Goal: Find specific page/section: Find specific page/section

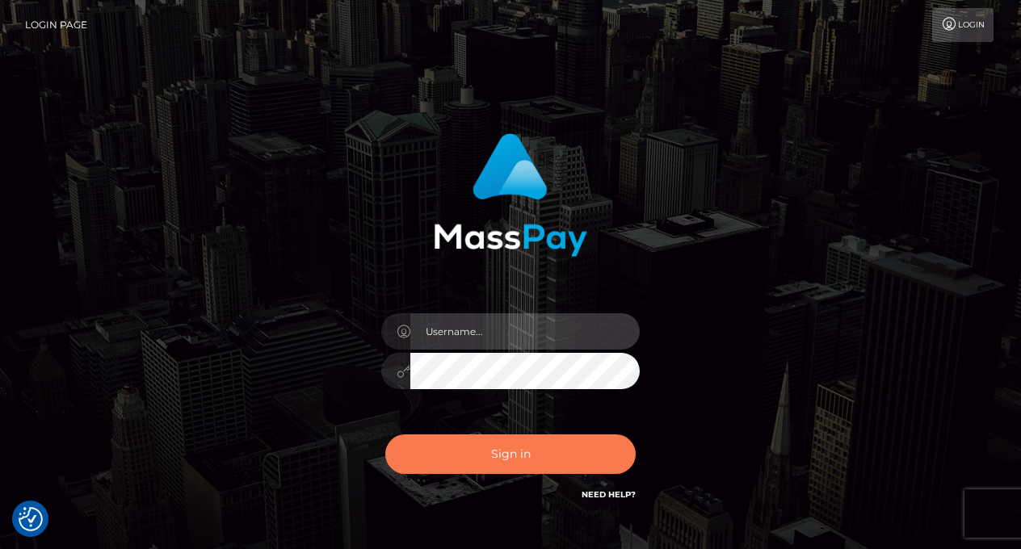
type input "vlad"
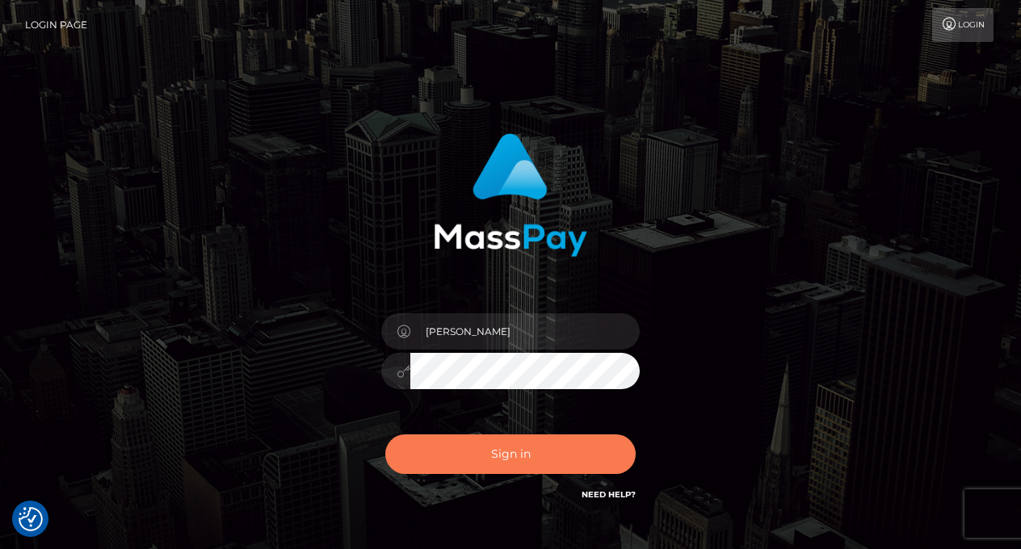
click at [482, 468] on button "Sign in" at bounding box center [510, 455] width 250 height 40
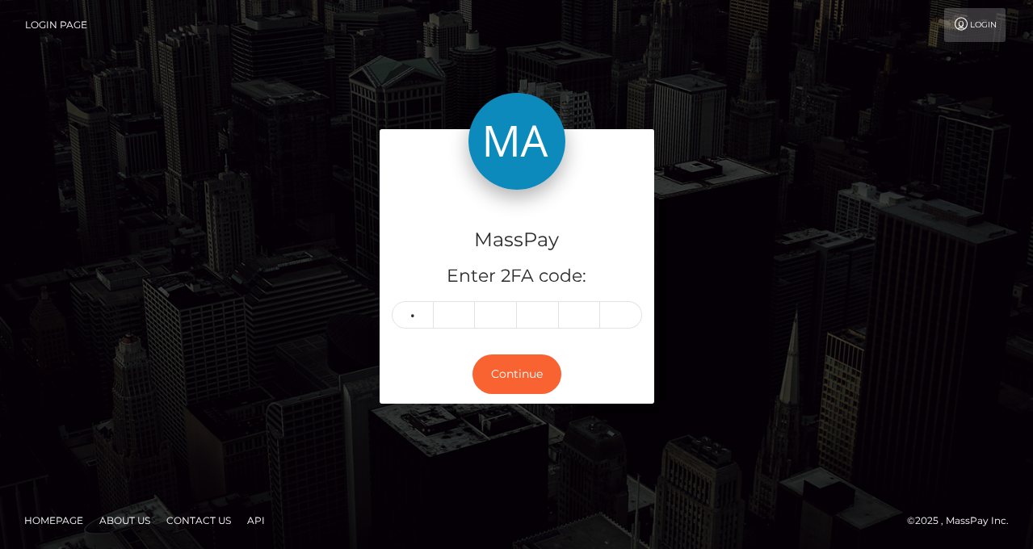
type input "9"
type input "5"
type input "2"
type input "8"
type input "5"
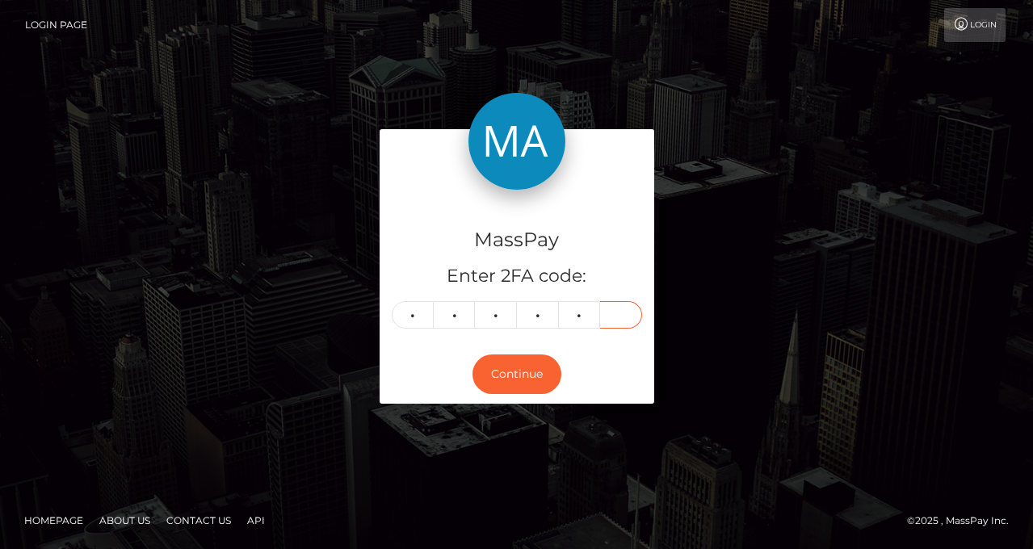
type input "8"
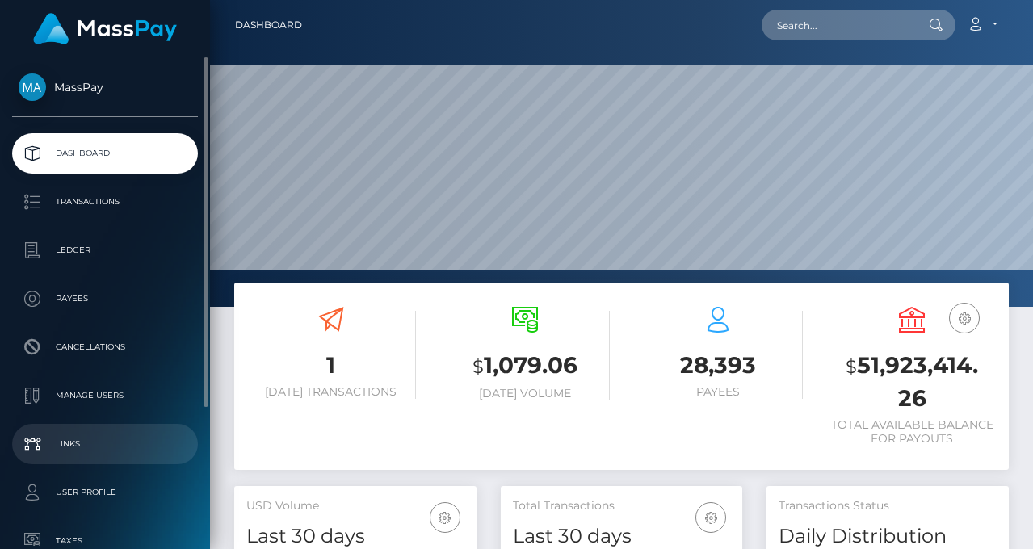
scroll to position [287, 242]
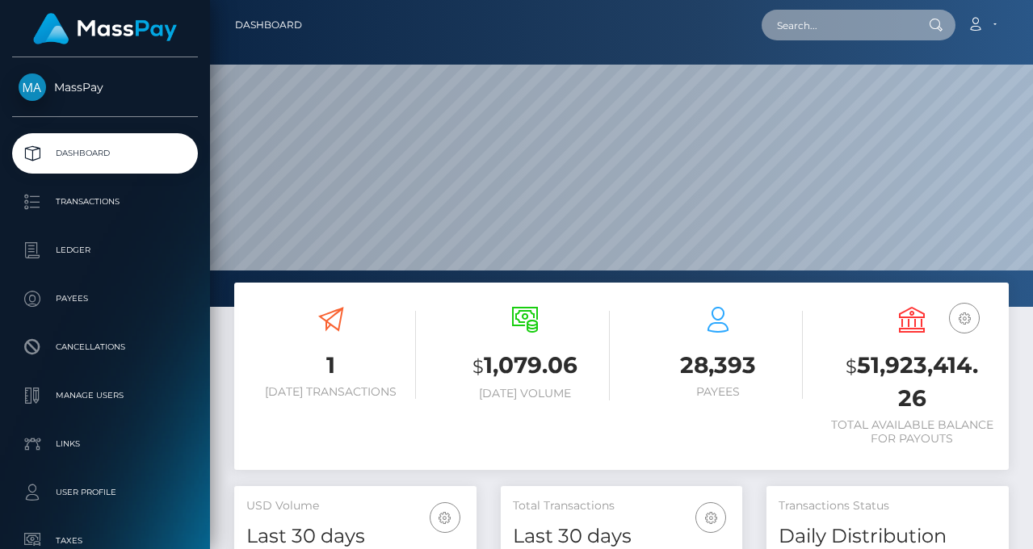
click at [810, 27] on input "text" at bounding box center [838, 25] width 152 height 31
paste input "ecb05f9f-9836-11f0-bd85-0694aced620b"
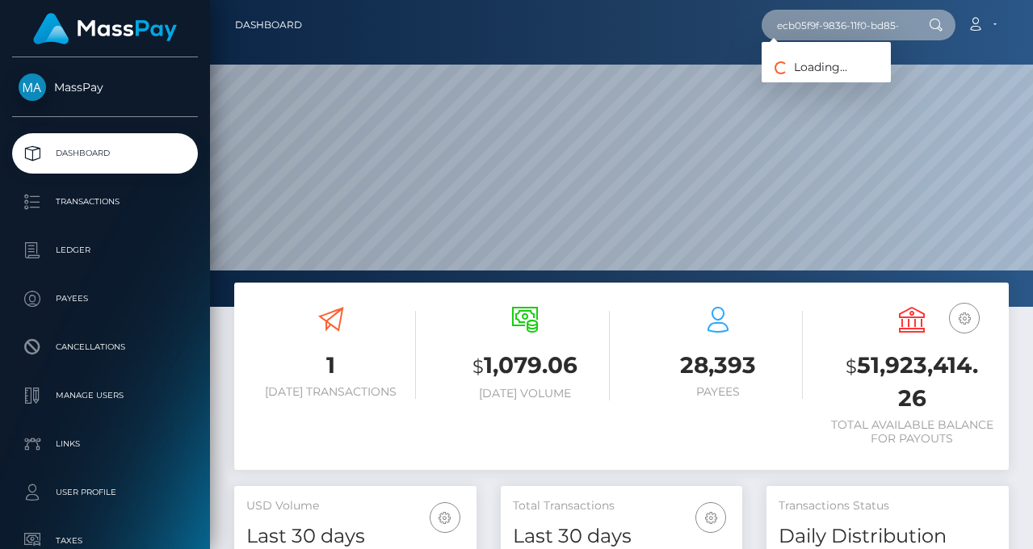
scroll to position [0, 76]
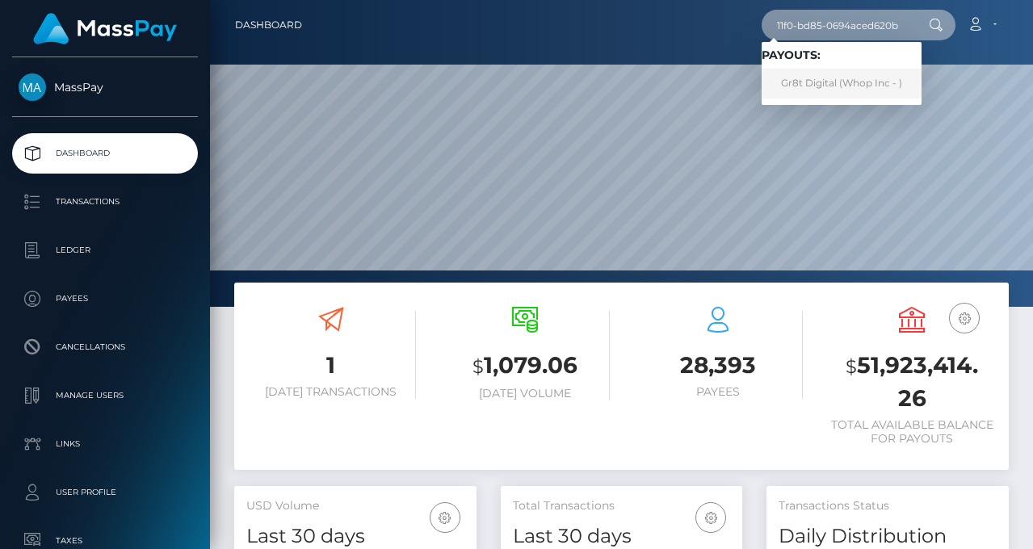
type input "ecb05f9f-9836-11f0-bd85-0694aced620b"
click at [836, 84] on link "Gr8t Digital (Whop Inc - )" at bounding box center [842, 84] width 160 height 30
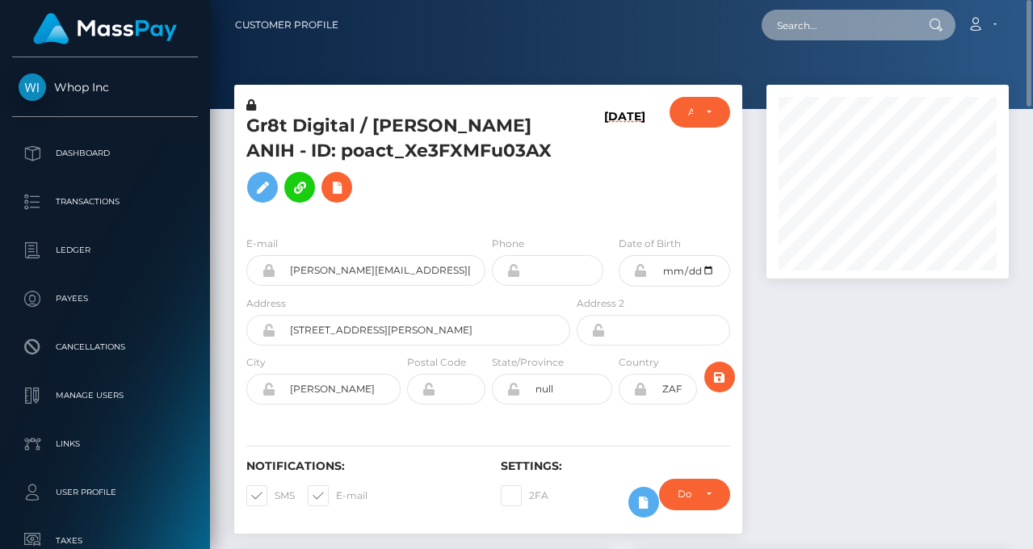
click at [859, 18] on input "text" at bounding box center [838, 25] width 152 height 31
paste input "a5ea8c6b-994c-11f0-bd85-0694aced620b"
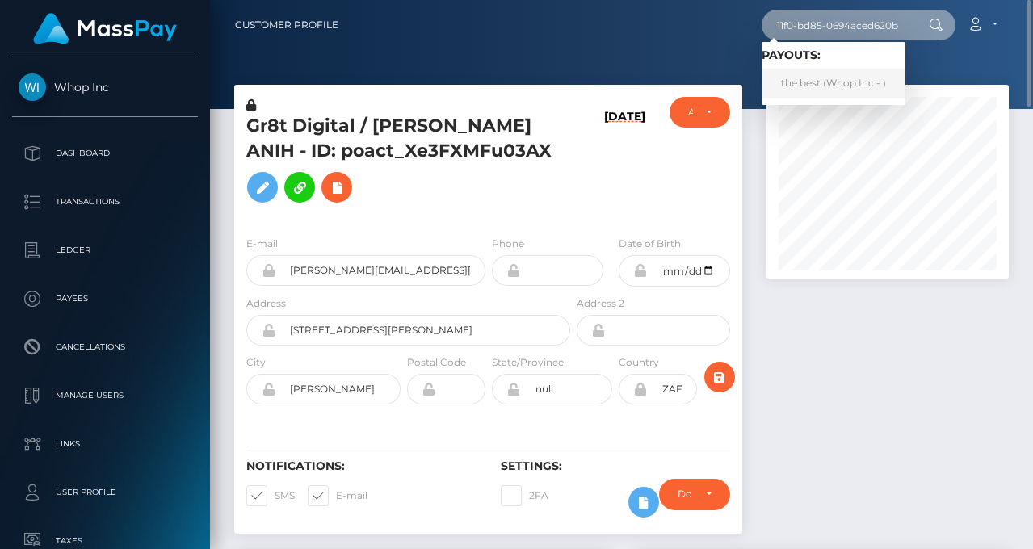
type input "a5ea8c6b-994c-11f0-bd85-0694aced620b"
click at [840, 89] on link "the best (Whop Inc - )" at bounding box center [834, 84] width 144 height 30
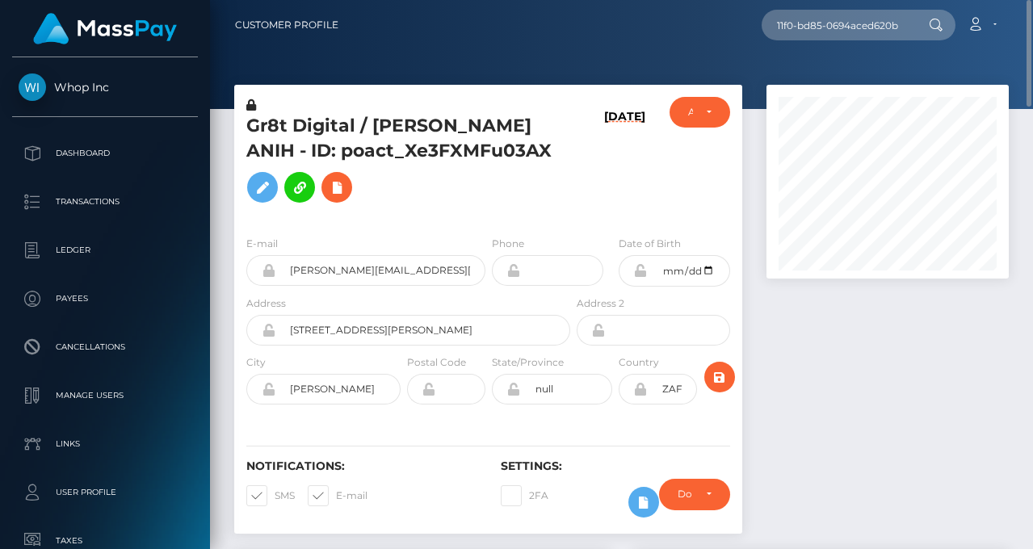
scroll to position [0, 0]
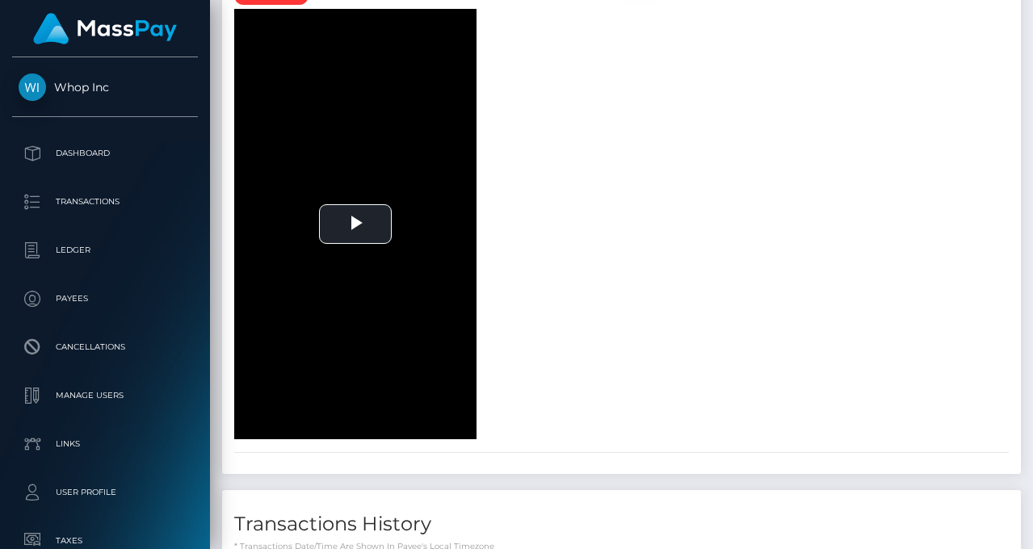
scroll to position [2636, 0]
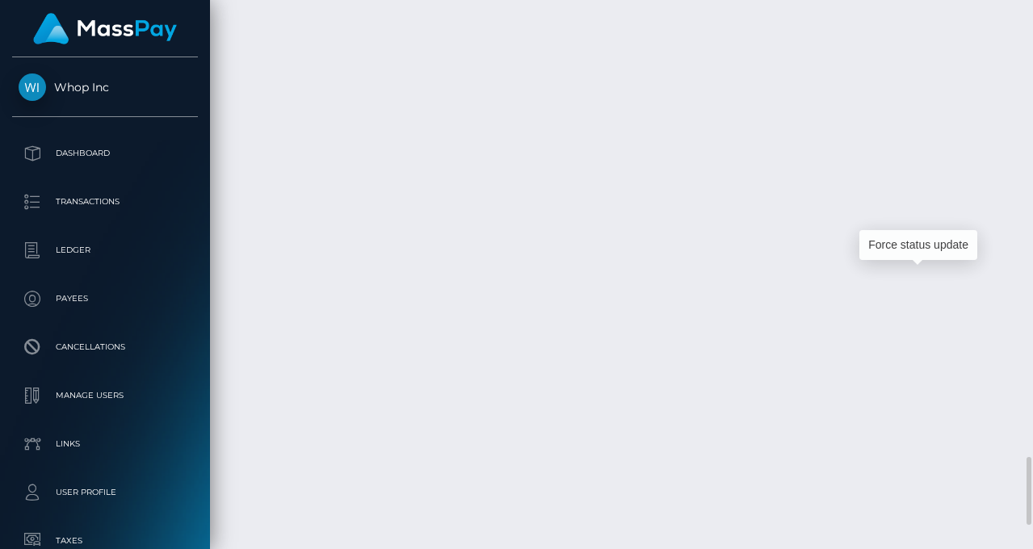
scroll to position [194, 242]
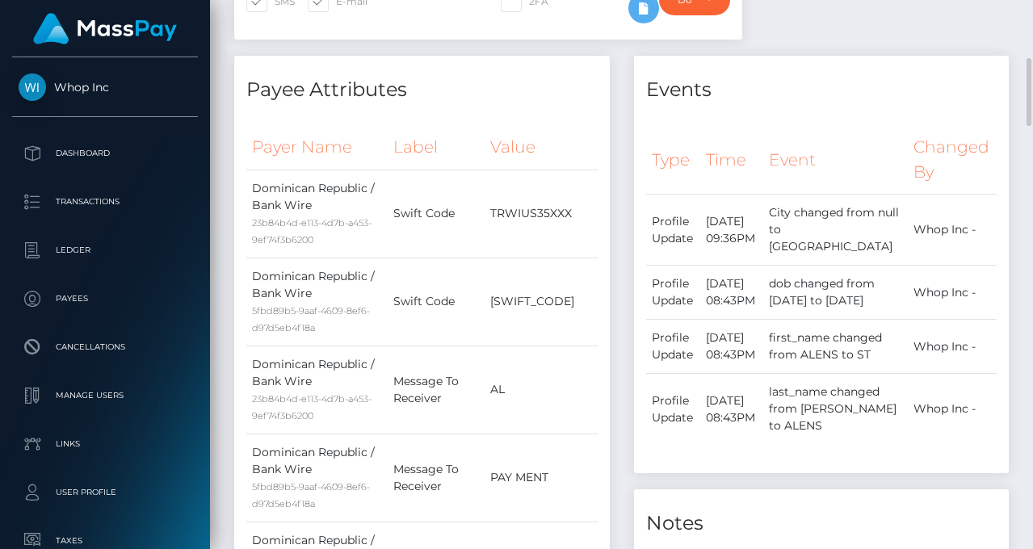
scroll to position [94, 0]
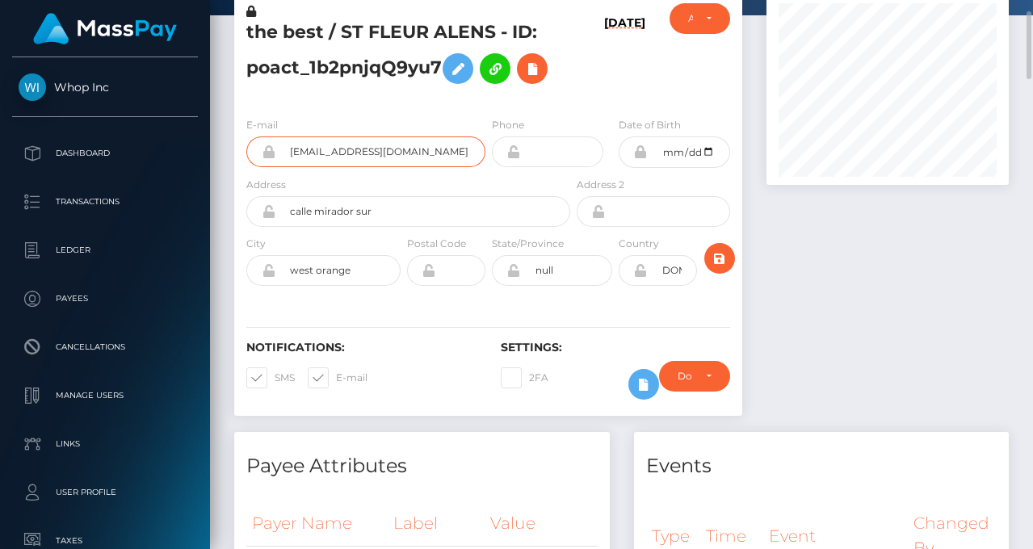
drag, startPoint x: 420, startPoint y: 157, endPoint x: 271, endPoint y: 157, distance: 148.7
click at [271, 157] on div "axelosias58@gmail.com" at bounding box center [365, 152] width 239 height 31
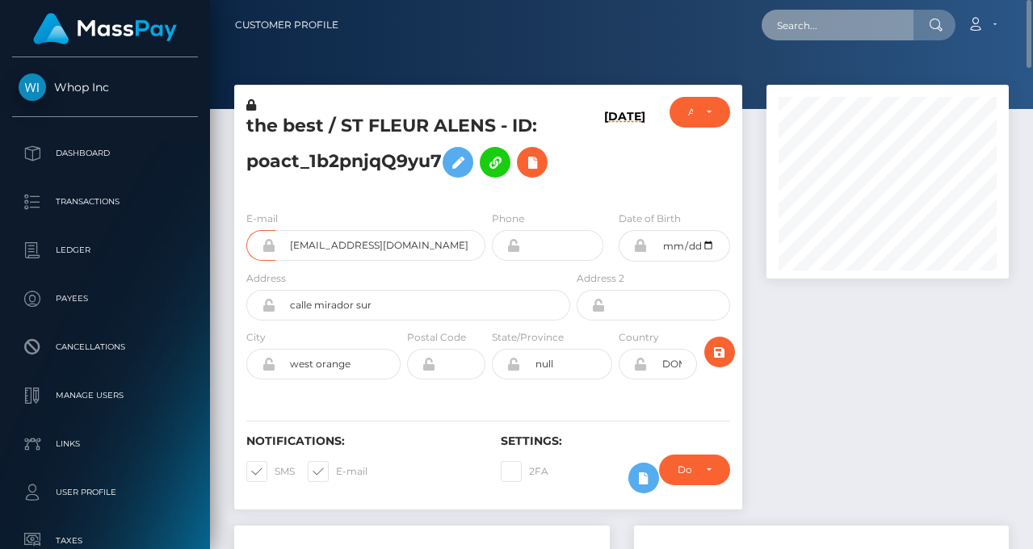
click at [844, 15] on input "text" at bounding box center [838, 25] width 152 height 31
paste input "bac3c9cc-997f-11f0-bd85-0694aced620b"
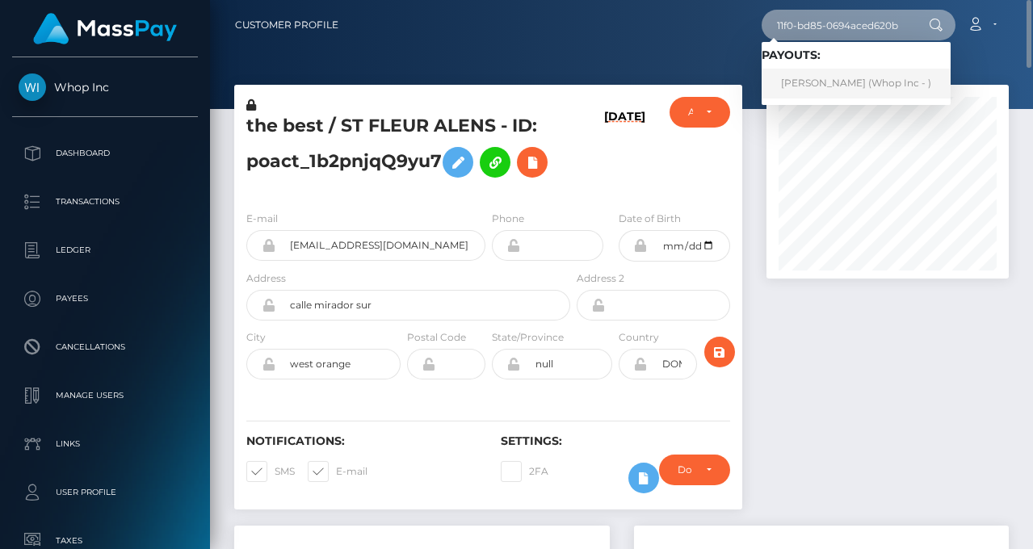
type input "bac3c9cc-997f-11f0-bd85-0694aced620b"
click at [876, 84] on link "FERNANDO LUCAS MAHESSE (Whop Inc - )" at bounding box center [856, 84] width 189 height 30
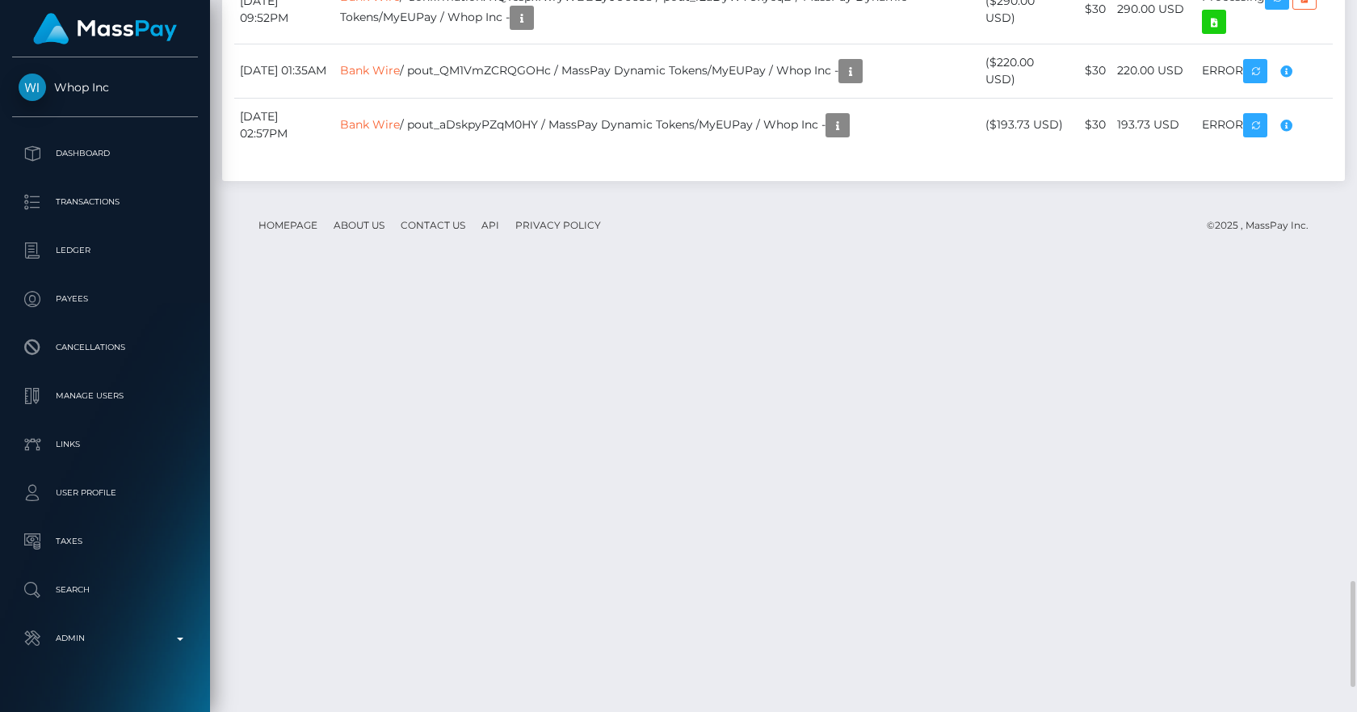
scroll to position [2636, 0]
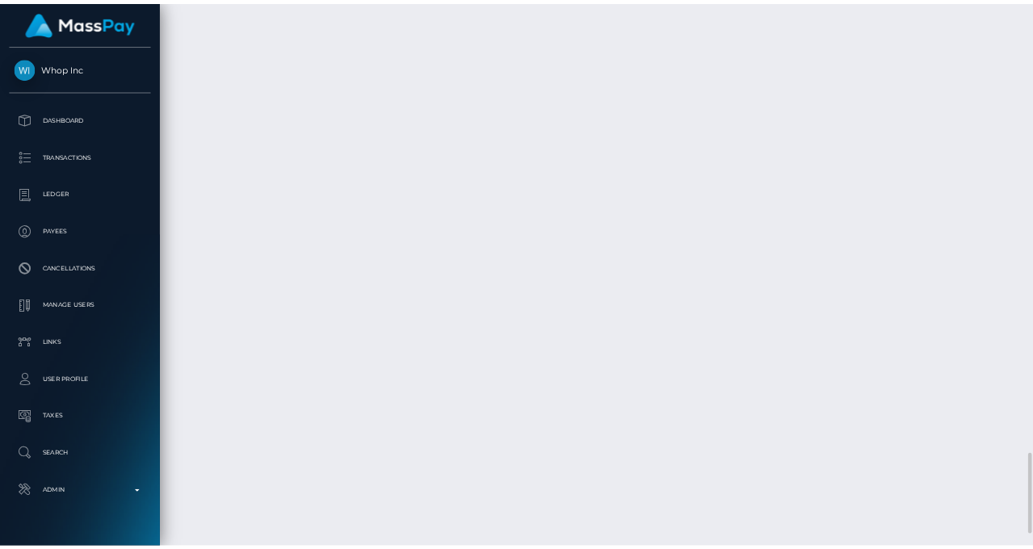
scroll to position [4061, 0]
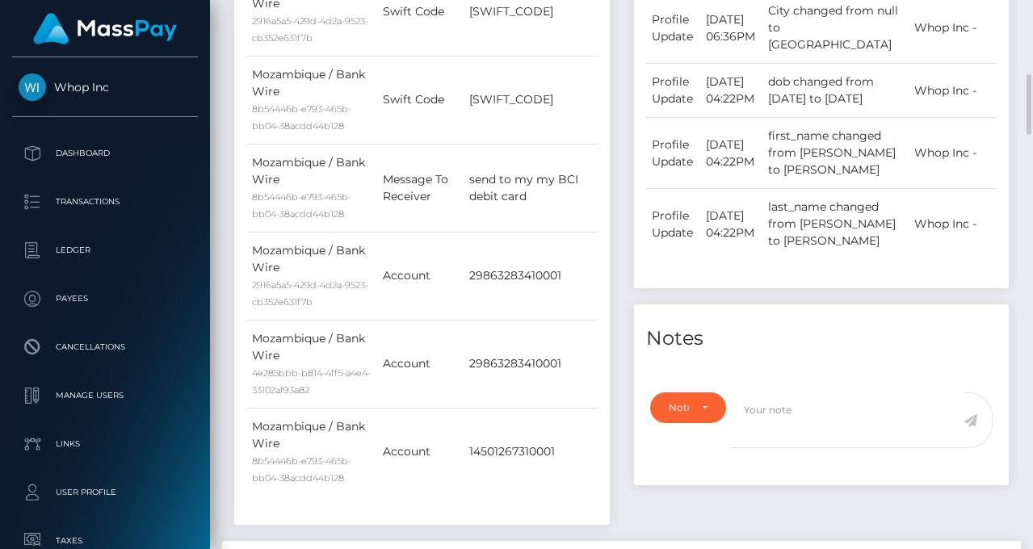
scroll to position [0, 0]
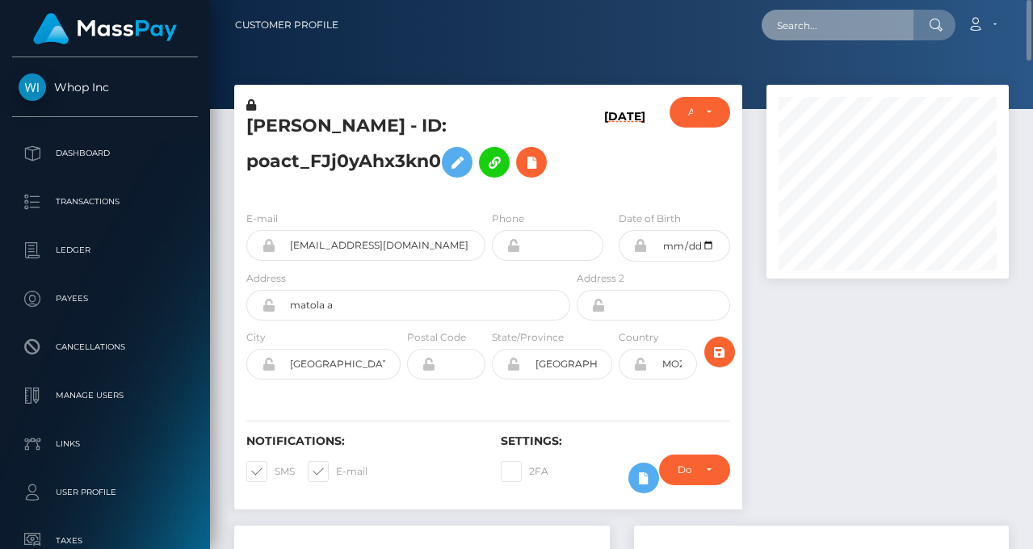
click at [869, 30] on input "text" at bounding box center [838, 25] width 152 height 31
paste input "04d32503-99cd-11f0-bd85-0694aced620b"
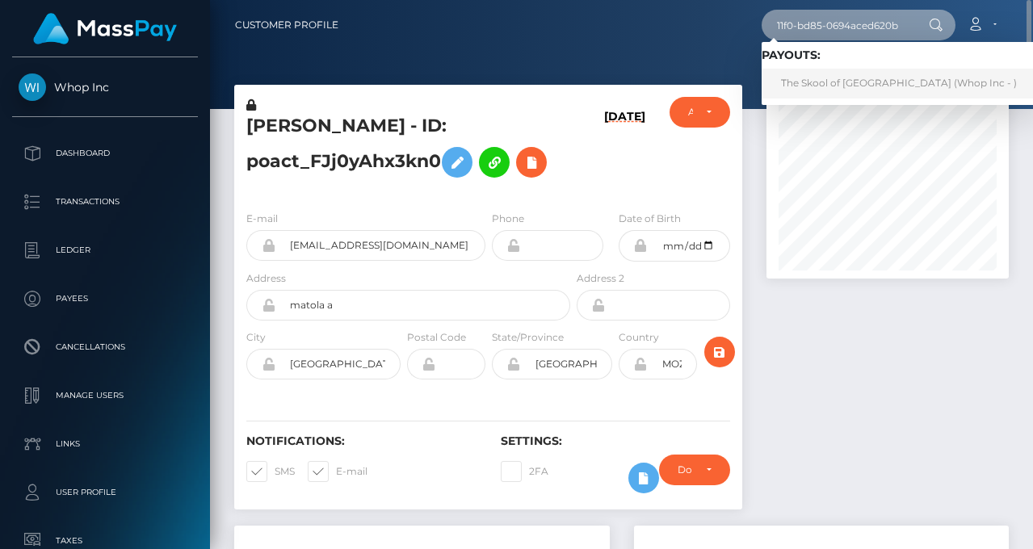
type input "04d32503-99cd-11f0-bd85-0694aced620b"
click at [861, 83] on link "The Skool of [GEOGRAPHIC_DATA] (Whop Inc - )" at bounding box center [899, 84] width 275 height 30
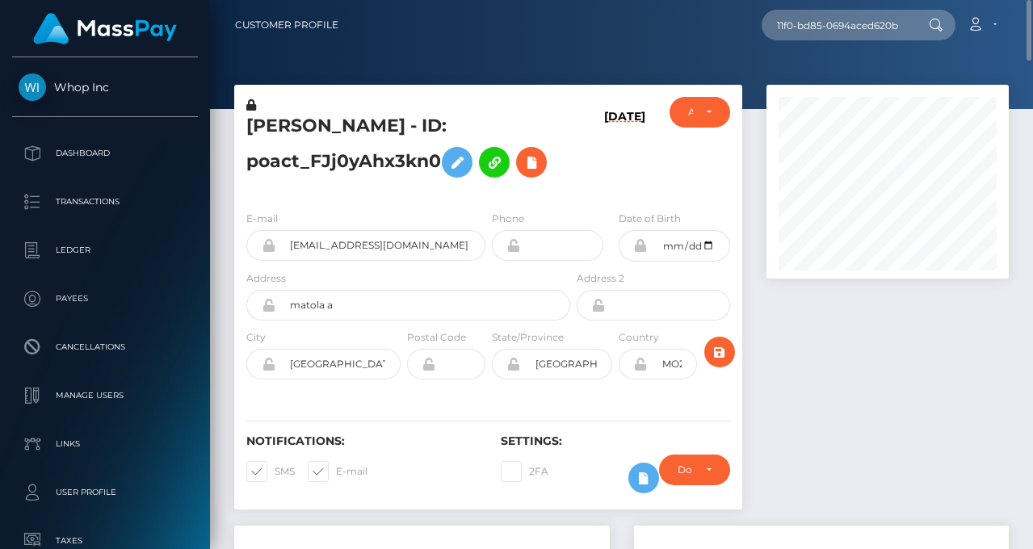
scroll to position [0, 0]
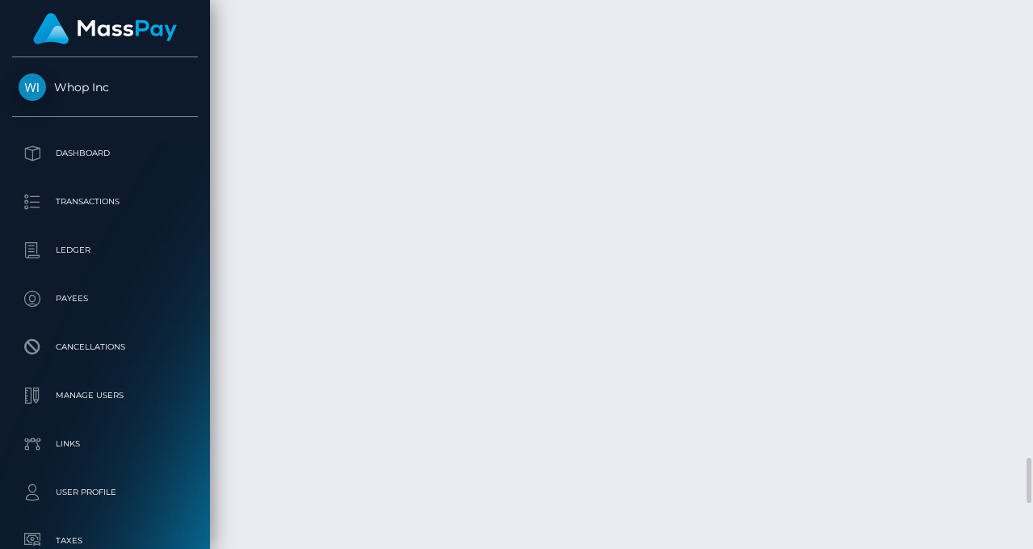
scroll to position [5836, 0]
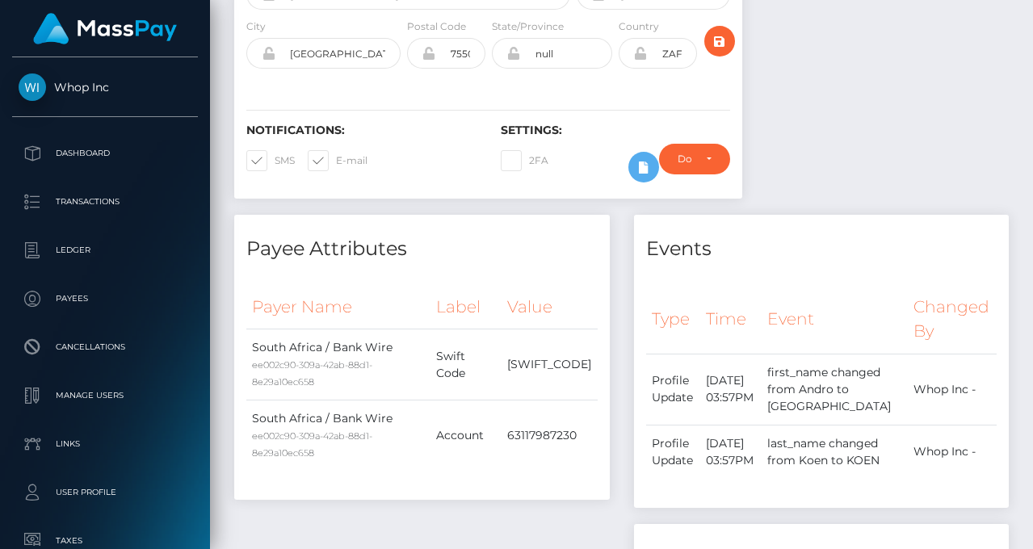
scroll to position [0, 0]
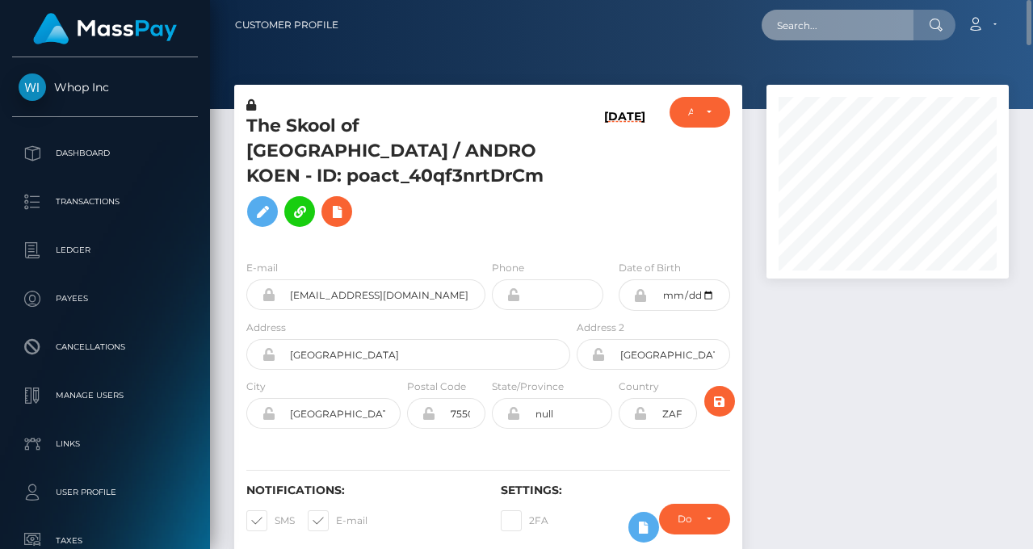
click at [852, 32] on input "text" at bounding box center [838, 25] width 152 height 31
paste input "a710548e-99cf-11f0-bd85-0694aced620b"
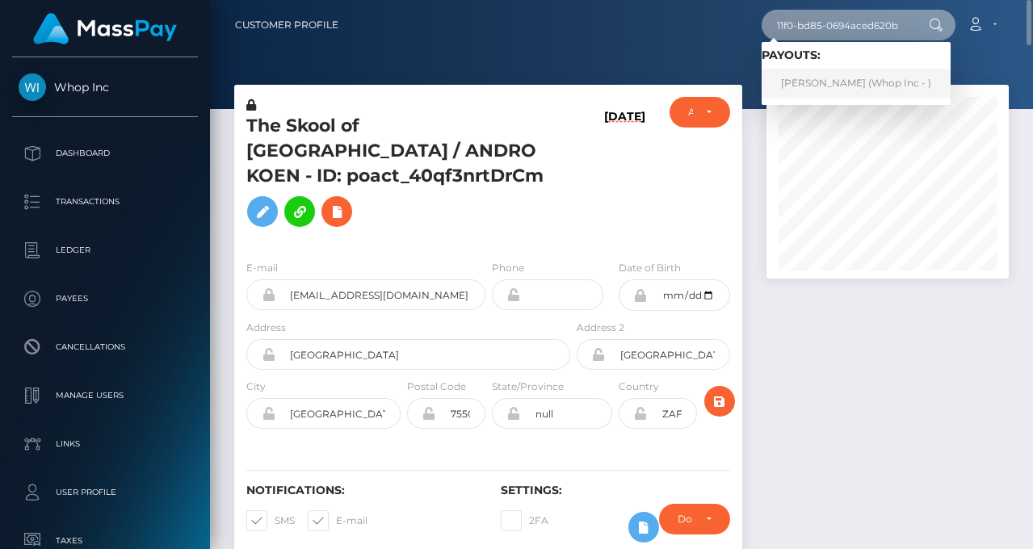
type input "a710548e-99cf-11f0-bd85-0694aced620b"
click at [848, 80] on link "VICTOR OKOTH OLWEYA (Whop Inc - )" at bounding box center [856, 84] width 189 height 30
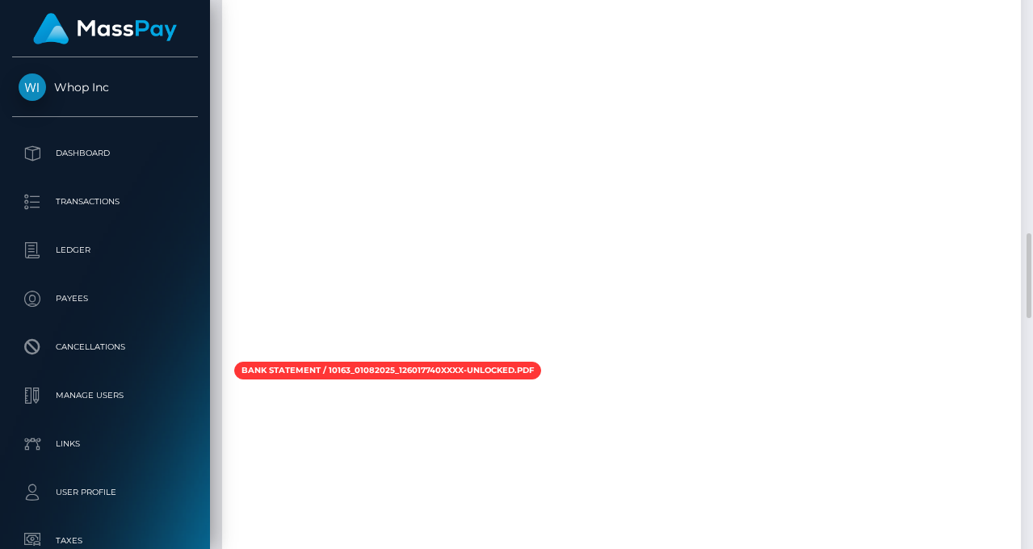
scroll to position [1130, 0]
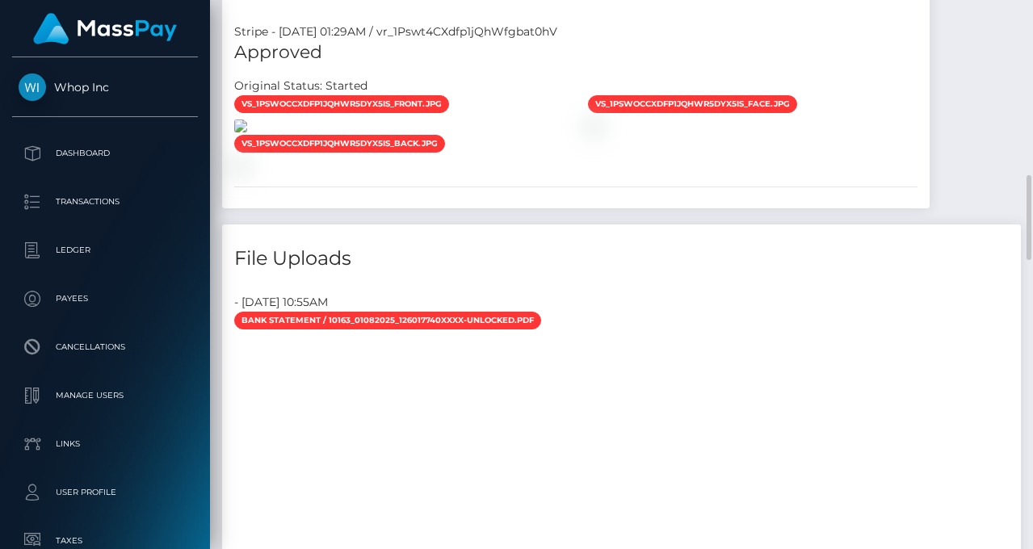
click at [247, 133] on img at bounding box center [240, 126] width 13 height 13
click at [247, 172] on img at bounding box center [240, 165] width 13 height 13
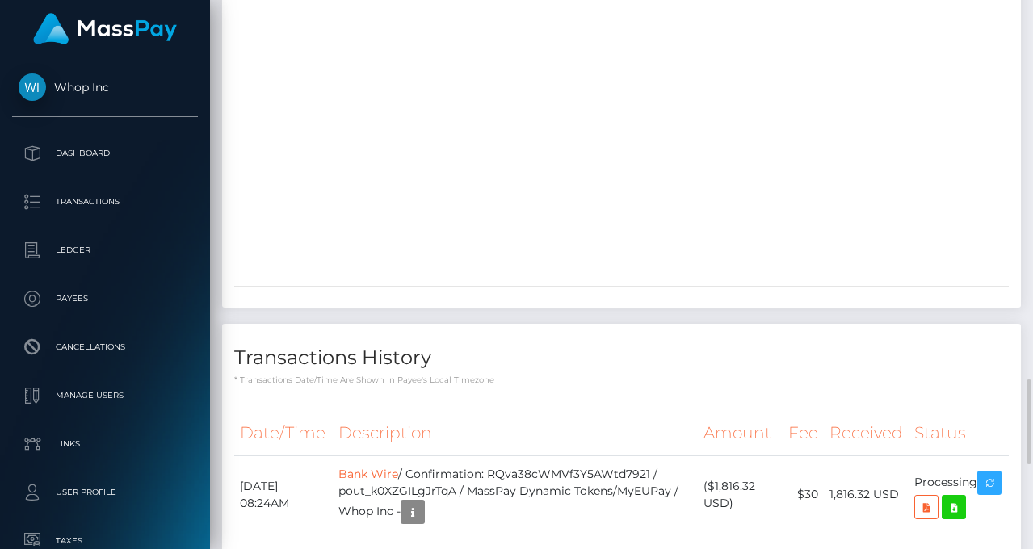
scroll to position [2990, 0]
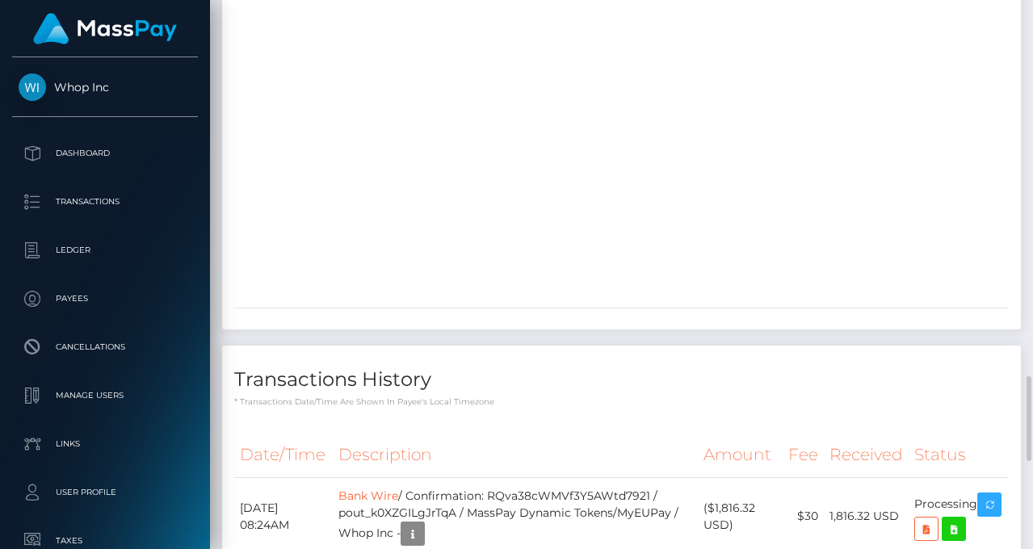
scroll to position [2237, 0]
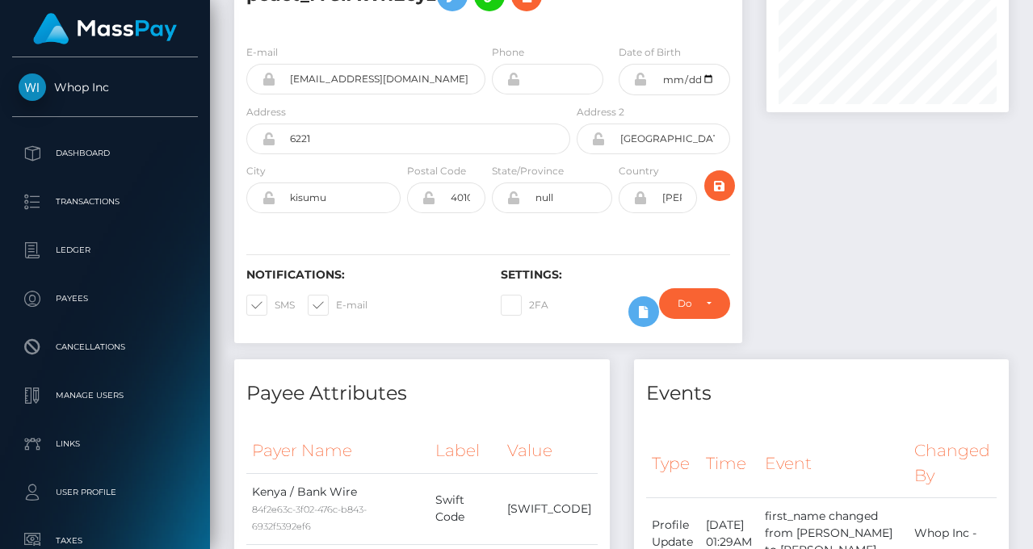
scroll to position [0, 0]
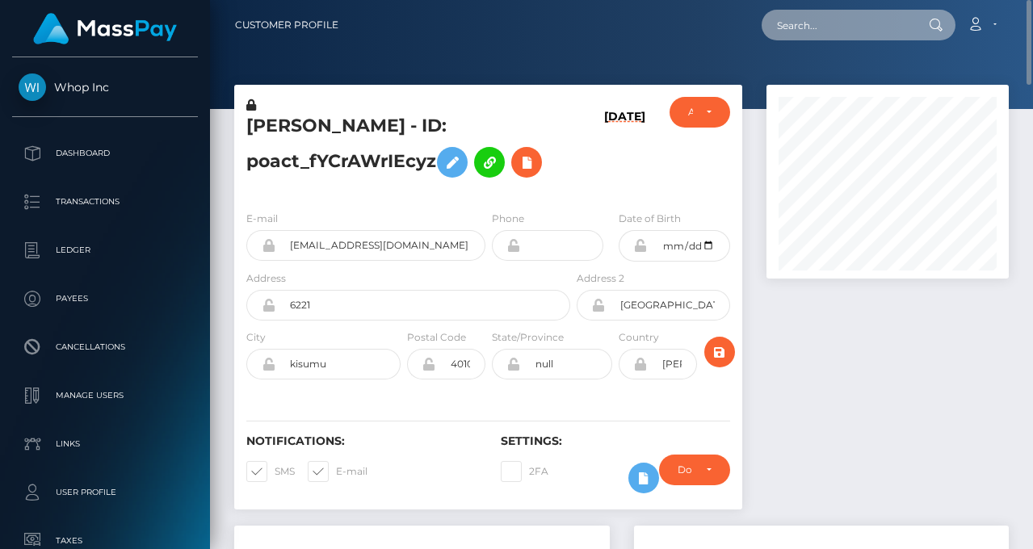
click at [822, 23] on input "text" at bounding box center [838, 25] width 152 height 31
paste input "36248223-96ab-11f0-bd85-0694aced620b"
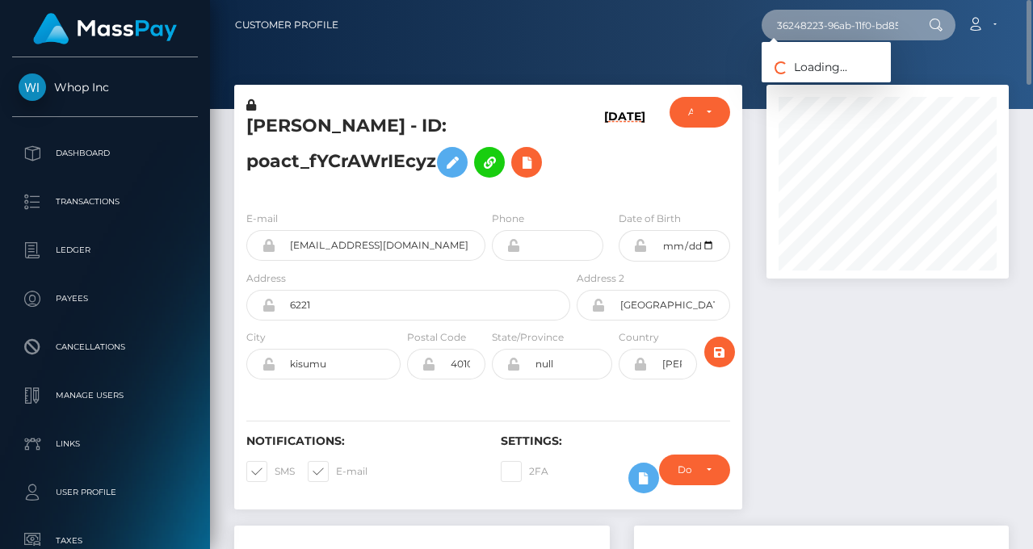
scroll to position [0, 80]
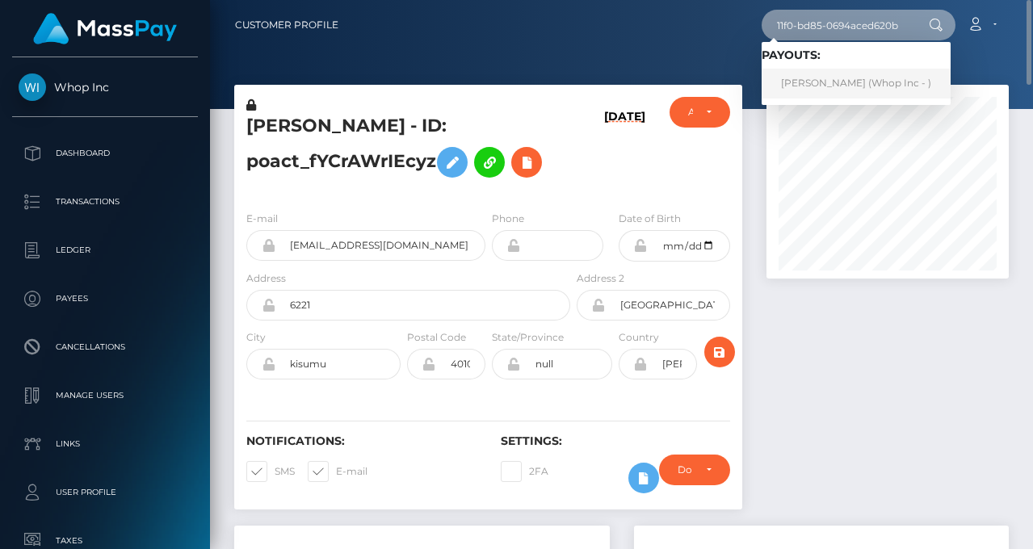
type input "36248223-96ab-11f0-bd85-0694aced620b"
click at [848, 83] on link "MBIKO KHAMBULE (Whop Inc - )" at bounding box center [856, 84] width 189 height 30
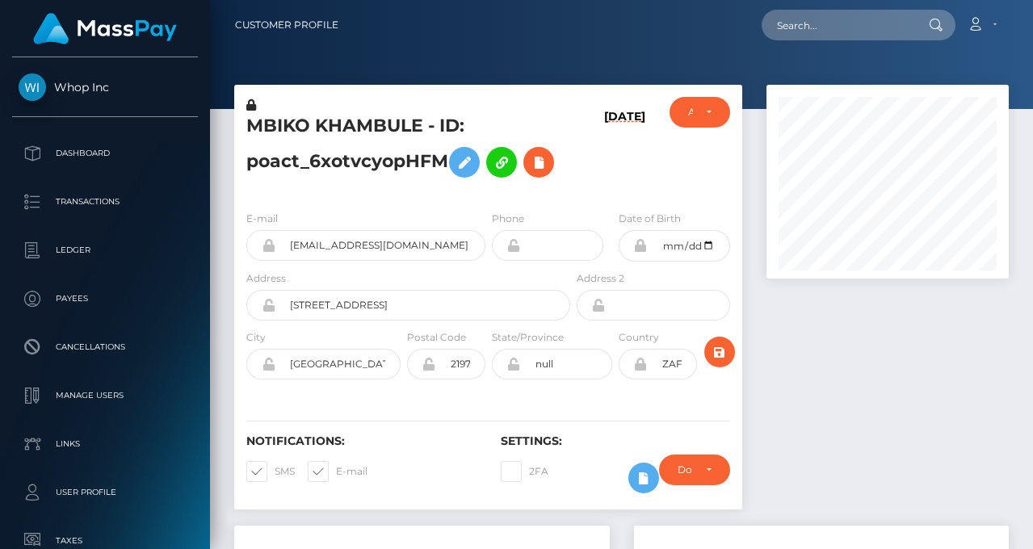
scroll to position [194, 242]
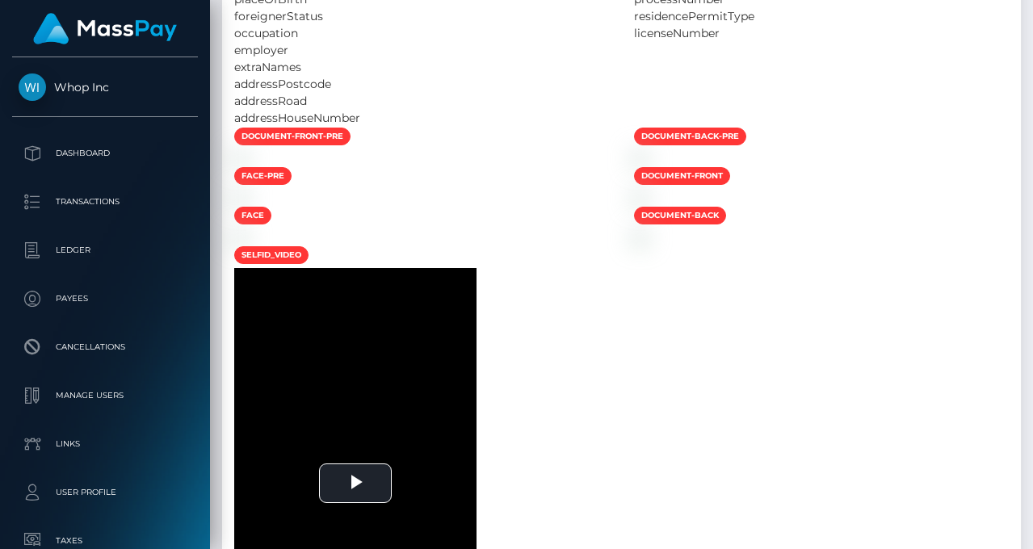
click at [247, 165] on img at bounding box center [240, 158] width 13 height 13
click at [647, 165] on img at bounding box center [640, 158] width 13 height 13
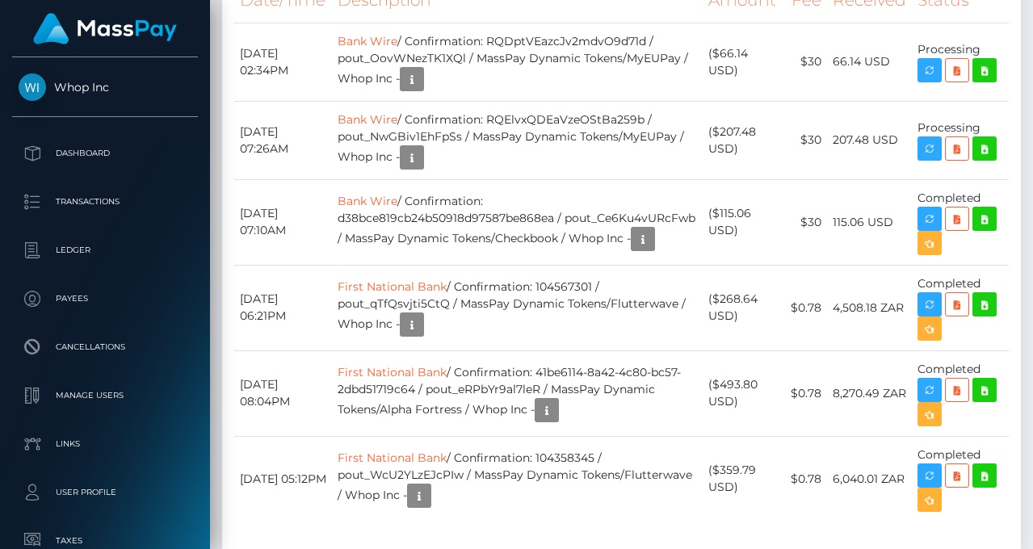
scroll to position [3765, 0]
